Goal: Feedback & Contribution: Leave review/rating

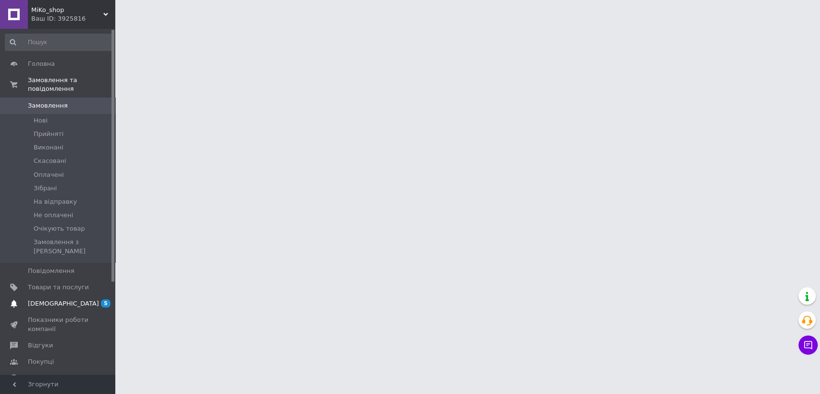
click at [66, 295] on link "Сповіщення 5 0" at bounding box center [59, 303] width 118 height 16
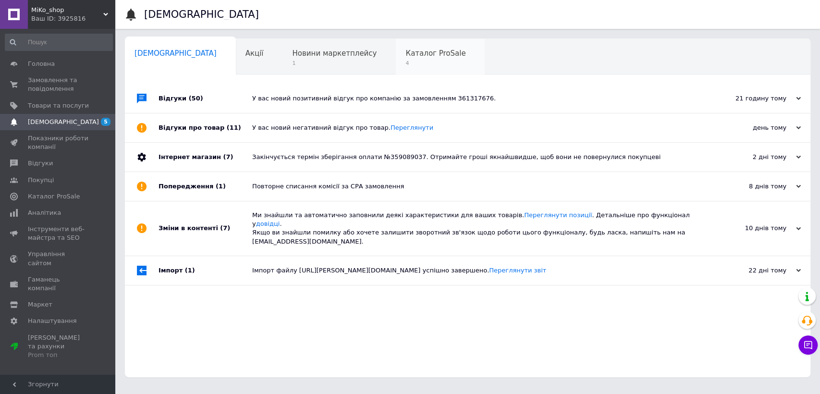
click at [396, 58] on div "Каталог ProSale 4" at bounding box center [440, 57] width 89 height 37
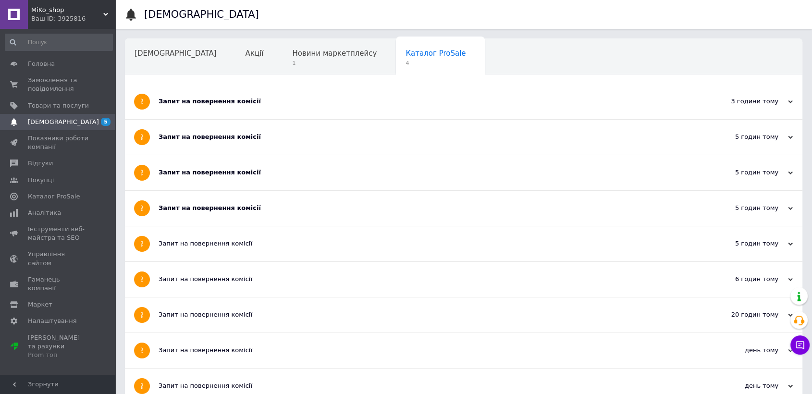
click at [300, 103] on div "Запит на повернення комісії" at bounding box center [428, 101] width 538 height 9
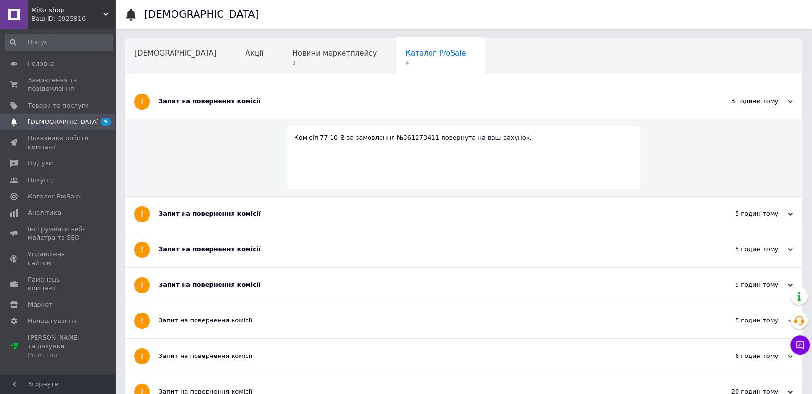
click at [401, 135] on div "Комісія 77,10 ₴ за замовлення №361273411 повернута на ваш рахунок." at bounding box center [464, 138] width 339 height 9
copy div "361273411"
click at [44, 46] on input at bounding box center [59, 42] width 108 height 17
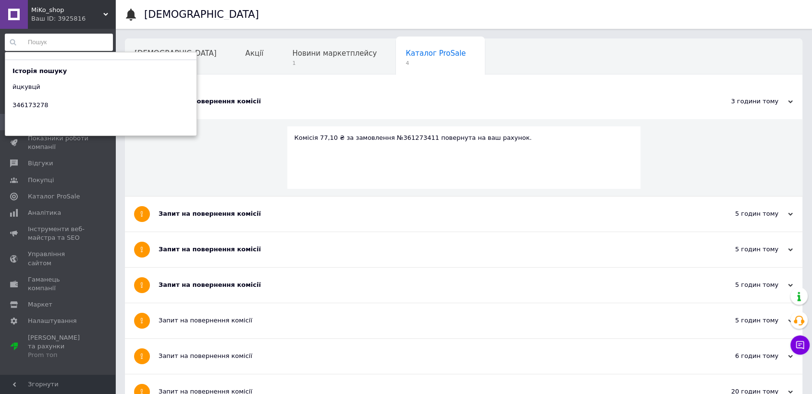
paste input "361273411"
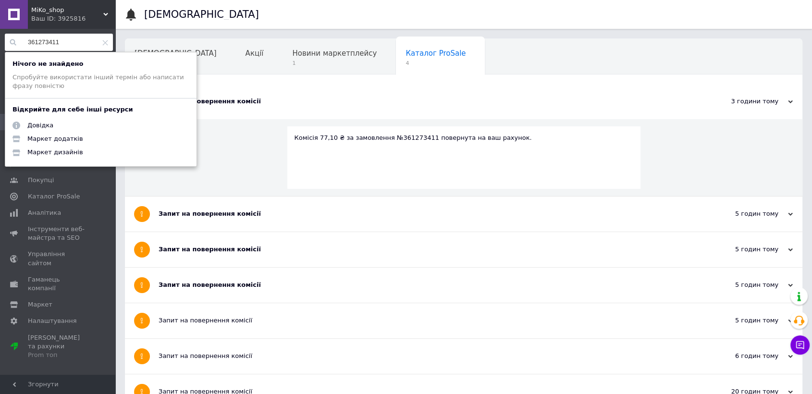
type input "361273411"
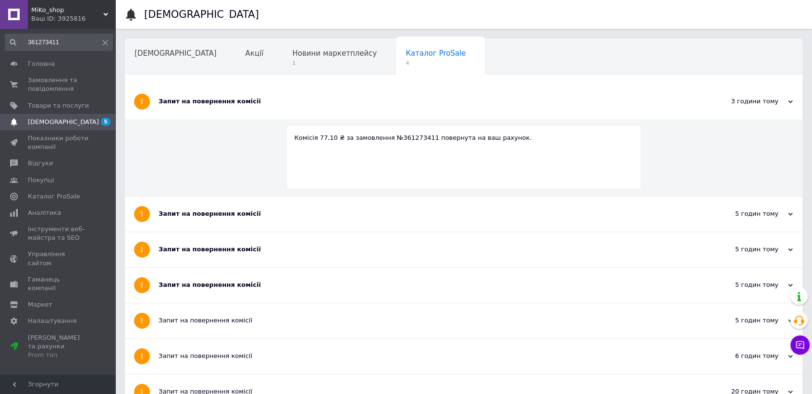
click at [418, 224] on div "Запит на повернення комісії" at bounding box center [428, 214] width 538 height 35
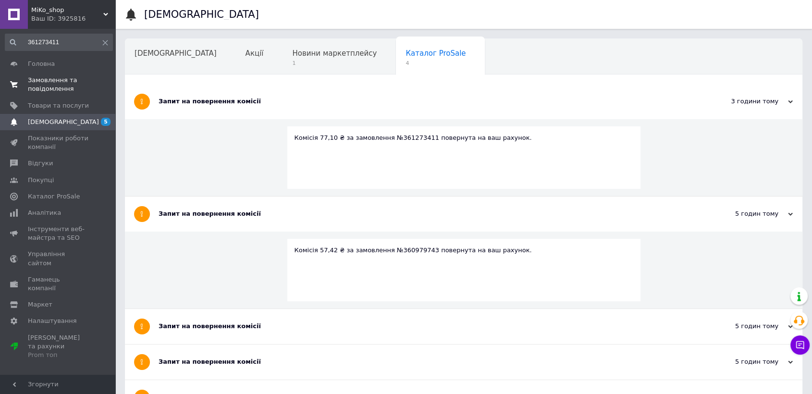
click at [45, 80] on span "Замовлення та повідомлення" at bounding box center [58, 84] width 61 height 17
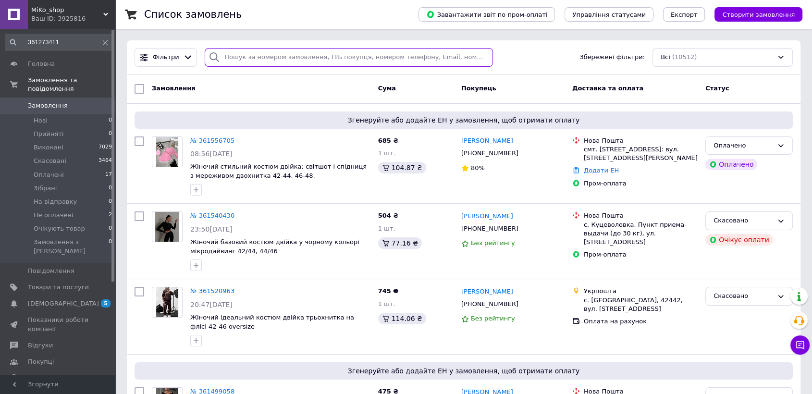
click at [283, 57] on input "search" at bounding box center [349, 57] width 288 height 19
paste input "361273411"
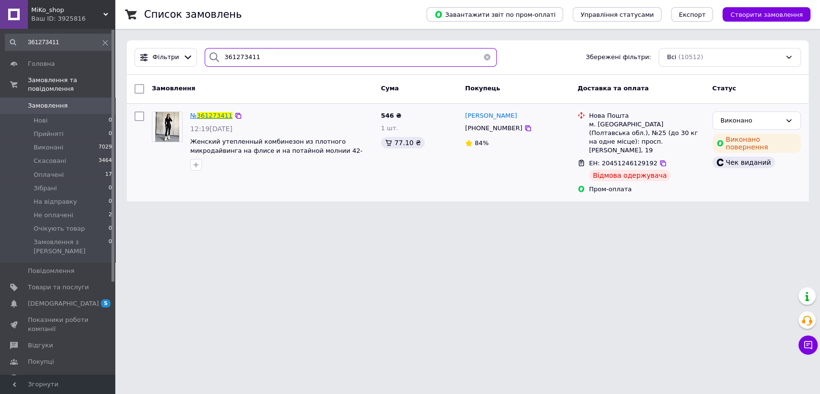
type input "361273411"
click at [208, 117] on span "361273411" at bounding box center [215, 115] width 36 height 7
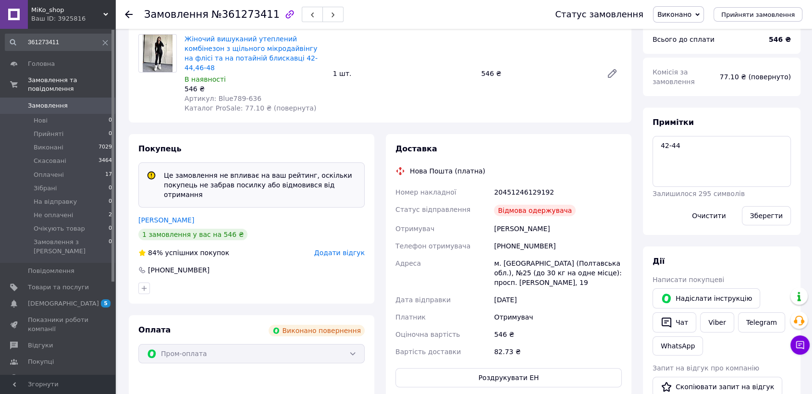
scroll to position [142, 0]
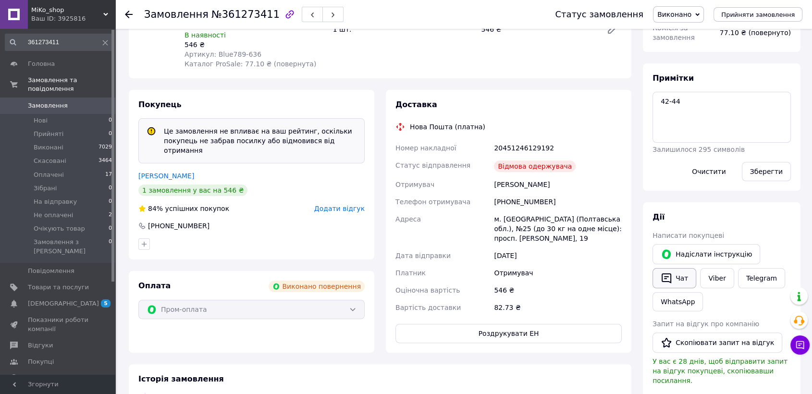
click at [682, 285] on button "Чат" at bounding box center [674, 278] width 44 height 20
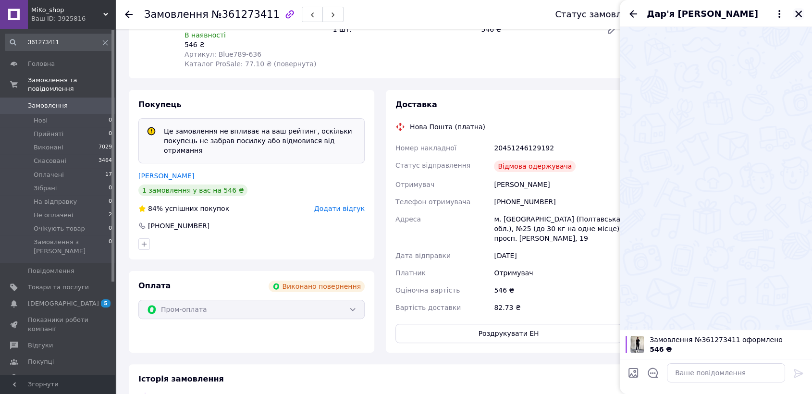
click at [803, 11] on button "Закрити" at bounding box center [799, 14] width 12 height 12
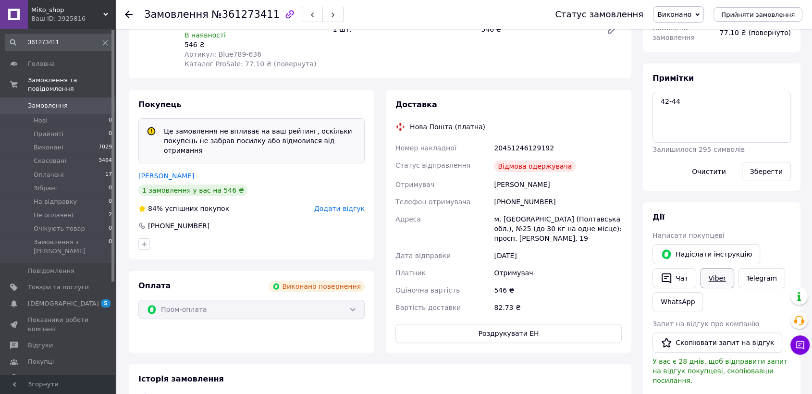
click at [719, 277] on link "Viber" at bounding box center [717, 278] width 34 height 20
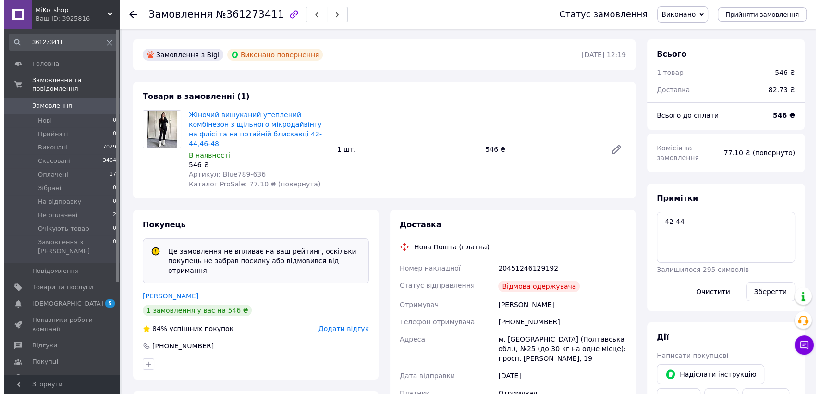
scroll to position [0, 0]
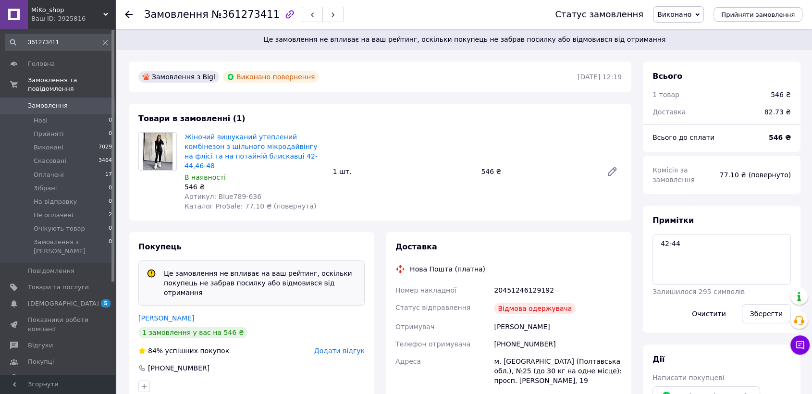
click at [331, 347] on span "Додати відгук" at bounding box center [339, 351] width 50 height 8
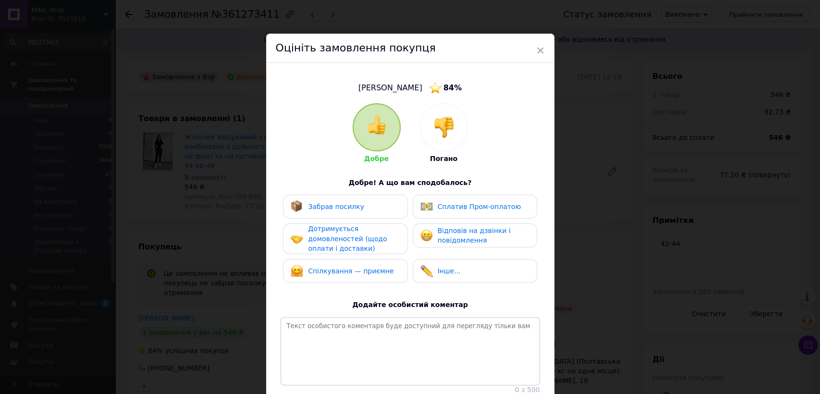
click at [455, 134] on div at bounding box center [443, 127] width 47 height 47
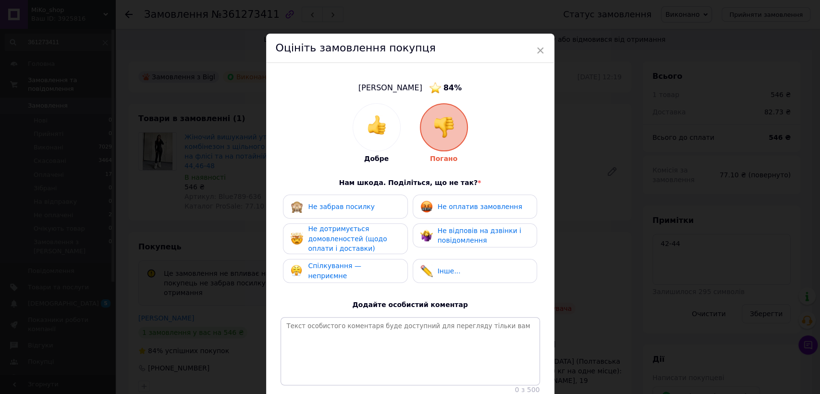
drag, startPoint x: 375, startPoint y: 197, endPoint x: 369, endPoint y: 207, distance: 11.5
click at [375, 197] on div "Не забрав посилку" at bounding box center [345, 207] width 124 height 24
drag, startPoint x: 357, startPoint y: 237, endPoint x: 363, endPoint y: 271, distance: 34.8
click at [357, 237] on span "Не дотримується домовленостей (щодо оплати і доставки)" at bounding box center [347, 238] width 79 height 27
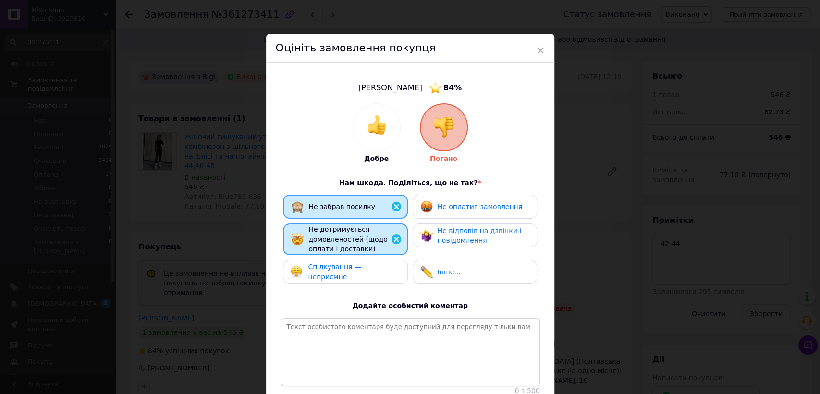
click at [361, 274] on span "Спілкування — неприємне" at bounding box center [334, 272] width 53 height 18
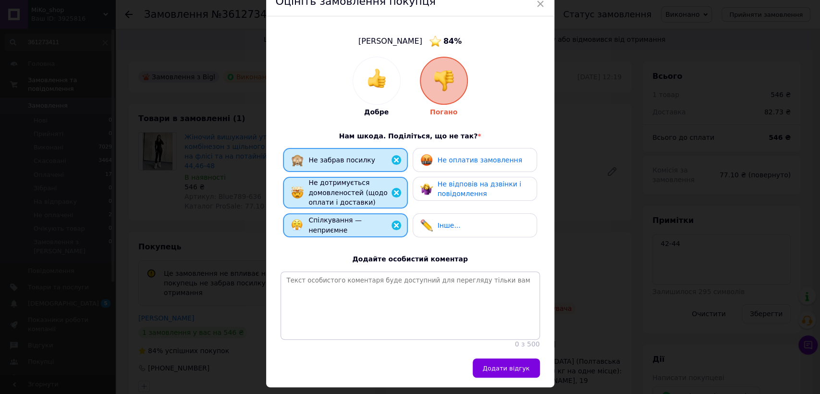
scroll to position [83, 0]
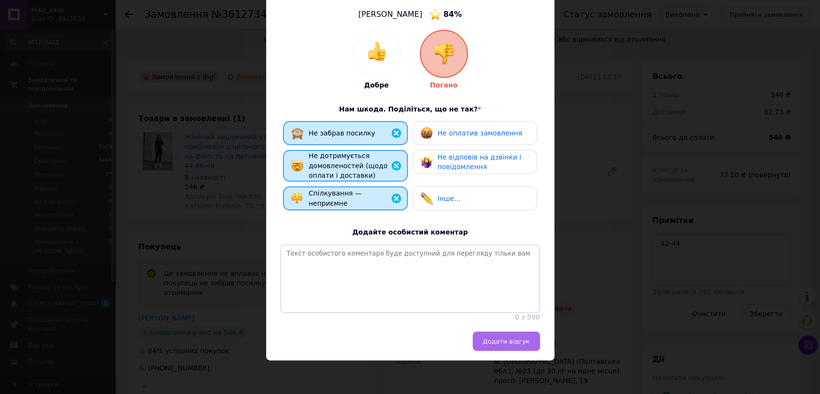
click at [503, 339] on span "Додати відгук" at bounding box center [506, 341] width 47 height 7
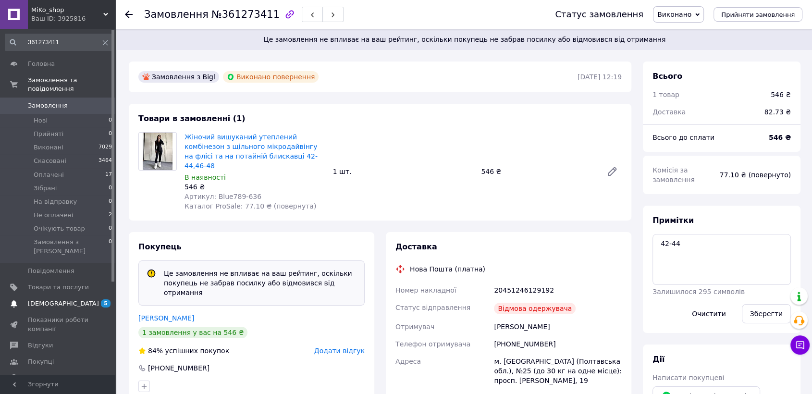
click at [59, 299] on span "[DEMOGRAPHIC_DATA]" at bounding box center [63, 303] width 71 height 9
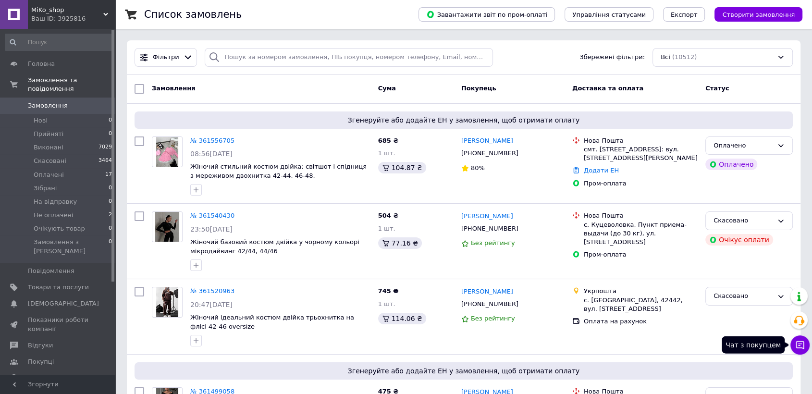
click at [804, 345] on icon at bounding box center [800, 345] width 10 height 10
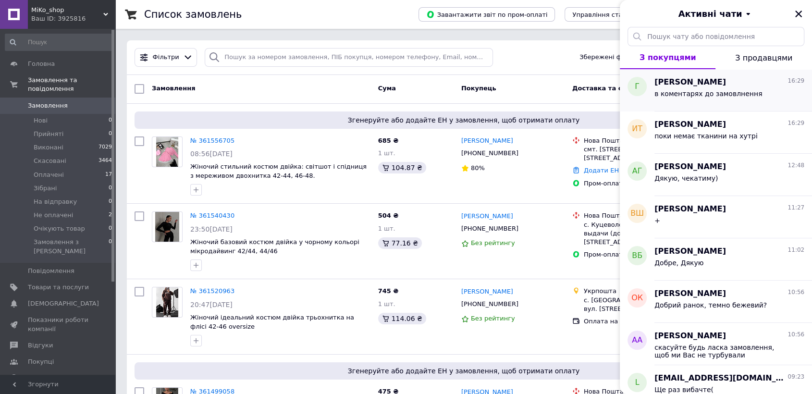
click at [742, 96] on span "в коментарях до замовлнення" at bounding box center [708, 94] width 108 height 8
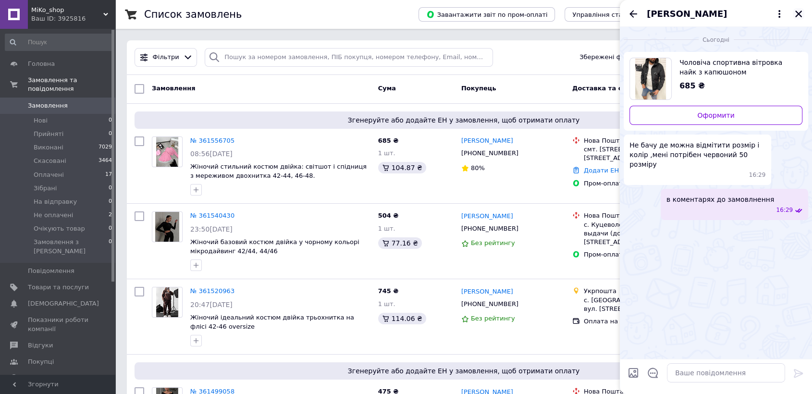
click at [797, 16] on icon "Закрити" at bounding box center [798, 14] width 9 height 9
